Goal: Information Seeking & Learning: Learn about a topic

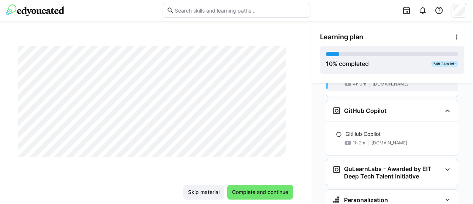
scroll to position [461, 0]
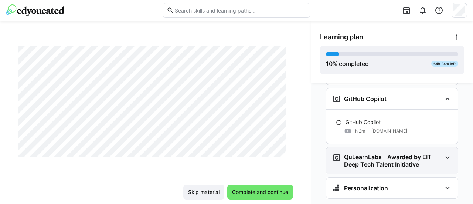
click at [442, 147] on div "QuLearnLabs - Awarded by EIT Deep Tech Talent Initiative" at bounding box center [393, 160] width 132 height 27
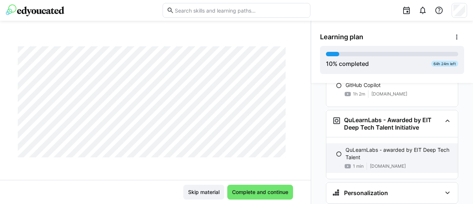
click at [337, 150] on app-navigation-item-status at bounding box center [339, 153] width 6 height 6
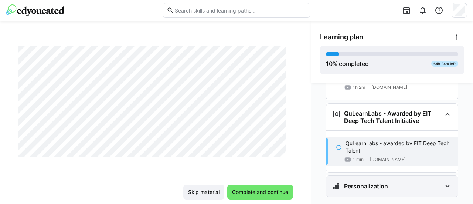
click at [384, 179] on div "Personalization" at bounding box center [393, 186] width 132 height 21
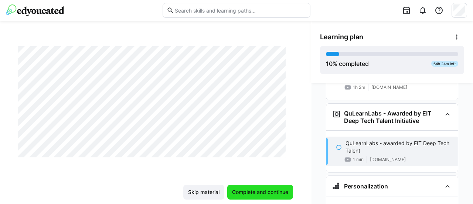
click at [275, 192] on span "Complete and continue" at bounding box center [260, 191] width 58 height 7
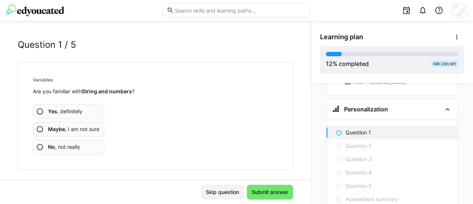
scroll to position [20, 0]
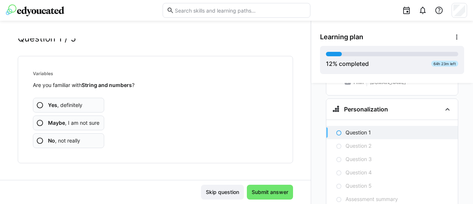
click at [44, 105] on app-assessment-question-radio "Yes , definitely" at bounding box center [68, 105] width 71 height 15
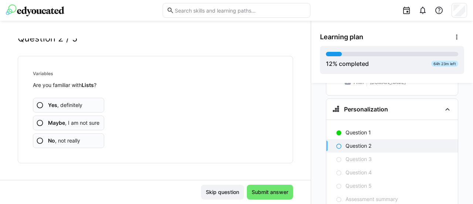
click at [71, 123] on span "Maybe , I am not sure" at bounding box center [73, 122] width 51 height 7
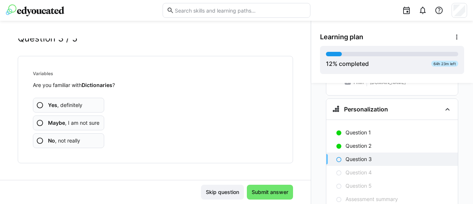
click at [85, 140] on app-assessment-question-radio "No , not really" at bounding box center [68, 140] width 71 height 15
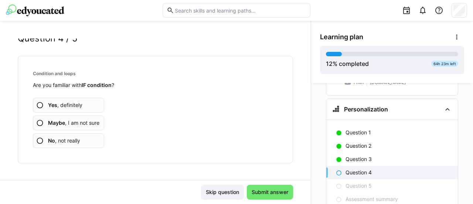
click at [85, 122] on span "Maybe , I am not sure" at bounding box center [73, 122] width 51 height 7
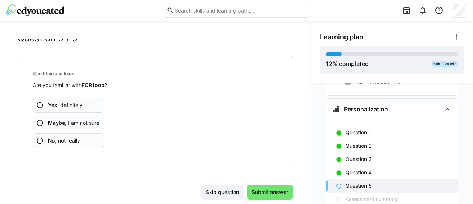
click at [88, 121] on span "Maybe , I am not sure" at bounding box center [73, 122] width 51 height 7
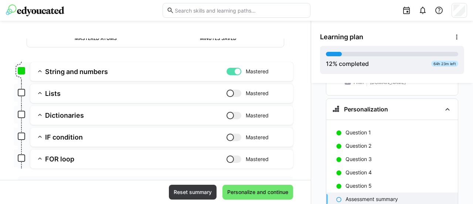
scroll to position [119, 0]
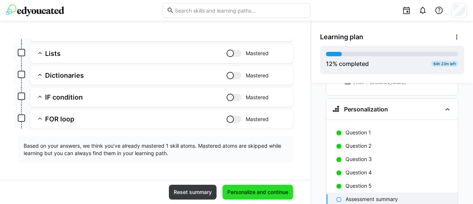
click at [260, 190] on span "Personalize and continue" at bounding box center [257, 191] width 63 height 7
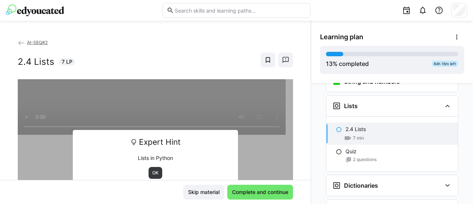
scroll to position [630, 0]
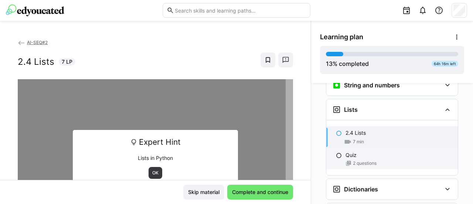
click at [391, 151] on div "Quiz" at bounding box center [399, 154] width 107 height 7
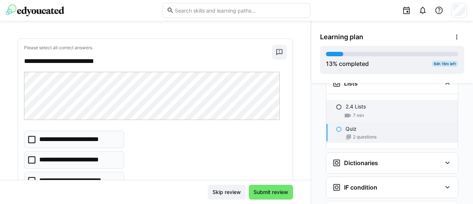
scroll to position [667, 0]
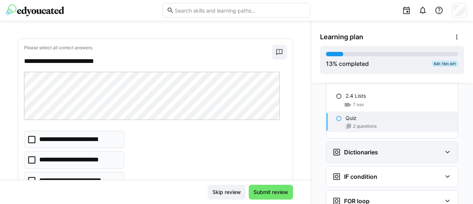
click at [446, 142] on div "Dictionaries" at bounding box center [393, 152] width 132 height 21
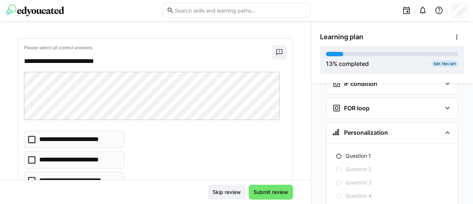
scroll to position [778, 0]
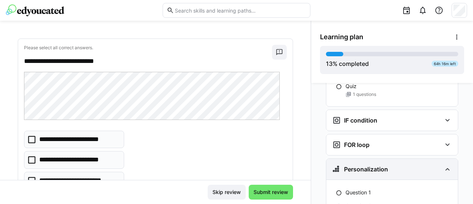
click at [443, 165] on eds-icon at bounding box center [447, 169] width 9 height 9
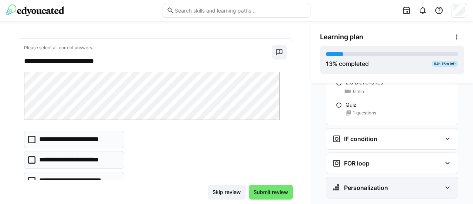
click at [445, 183] on eds-icon at bounding box center [447, 187] width 9 height 9
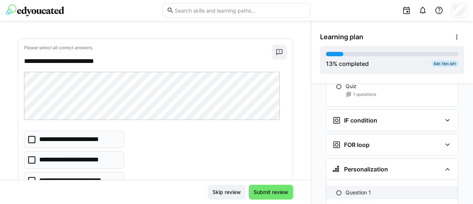
click at [367, 189] on p "Question 1" at bounding box center [359, 192] width 26 height 7
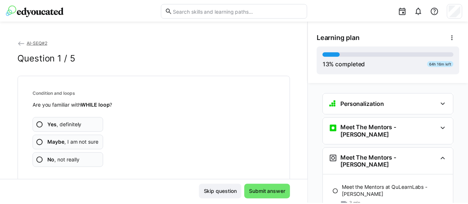
scroll to position [0, 0]
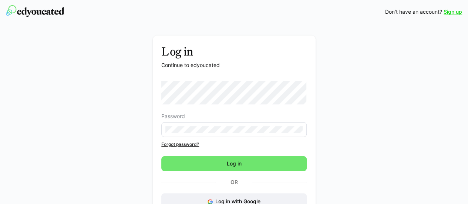
click at [226, 108] on form "Password" at bounding box center [233, 109] width 145 height 56
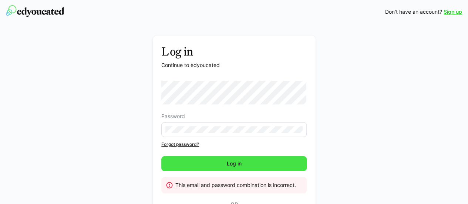
click at [237, 163] on span "Log in" at bounding box center [234, 163] width 17 height 7
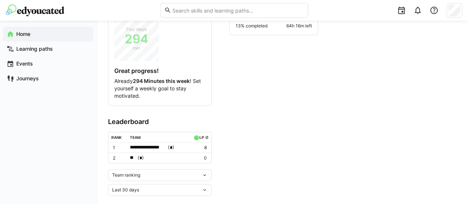
scroll to position [113, 0]
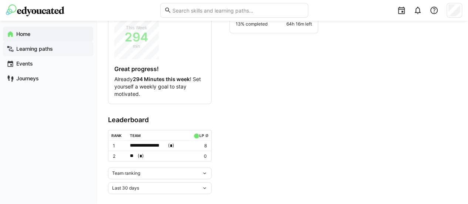
click at [54, 51] on span "Learning paths" at bounding box center [52, 48] width 74 height 7
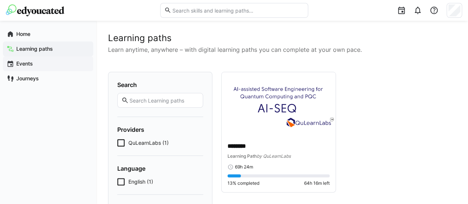
click at [39, 66] on span "Events" at bounding box center [52, 63] width 74 height 7
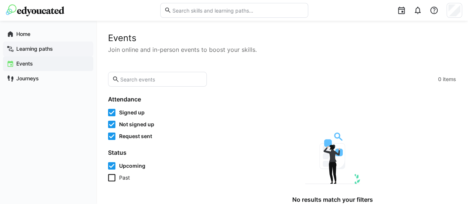
click at [0, 0] on app-navigation-label "Learning paths" at bounding box center [0, 0] width 0 height 0
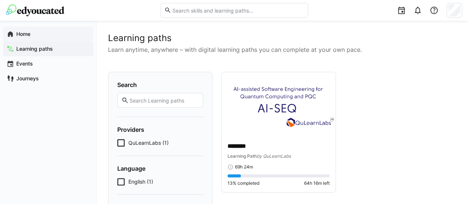
click at [41, 34] on span "Home" at bounding box center [52, 33] width 74 height 7
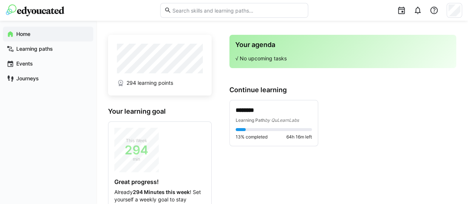
click at [250, 11] on input "text" at bounding box center [237, 10] width 132 height 7
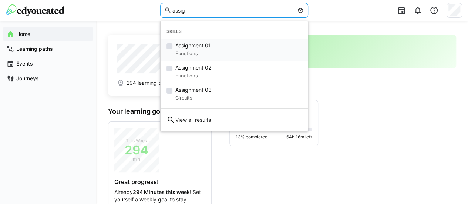
type input "assig"
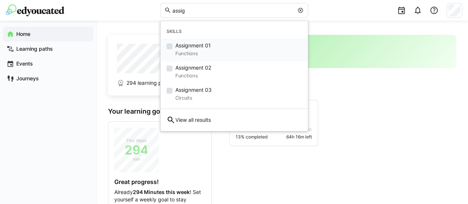
click at [229, 46] on div "Assignment 01 Functions" at bounding box center [234, 50] width 147 height 22
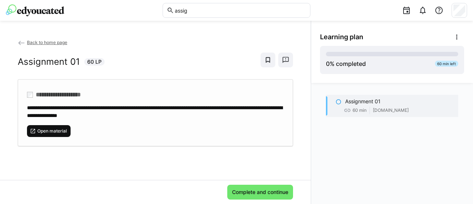
click at [45, 128] on span "Open material" at bounding box center [52, 131] width 31 height 6
click at [48, 128] on span "Open material" at bounding box center [52, 131] width 31 height 6
